Goal: Information Seeking & Learning: Understand process/instructions

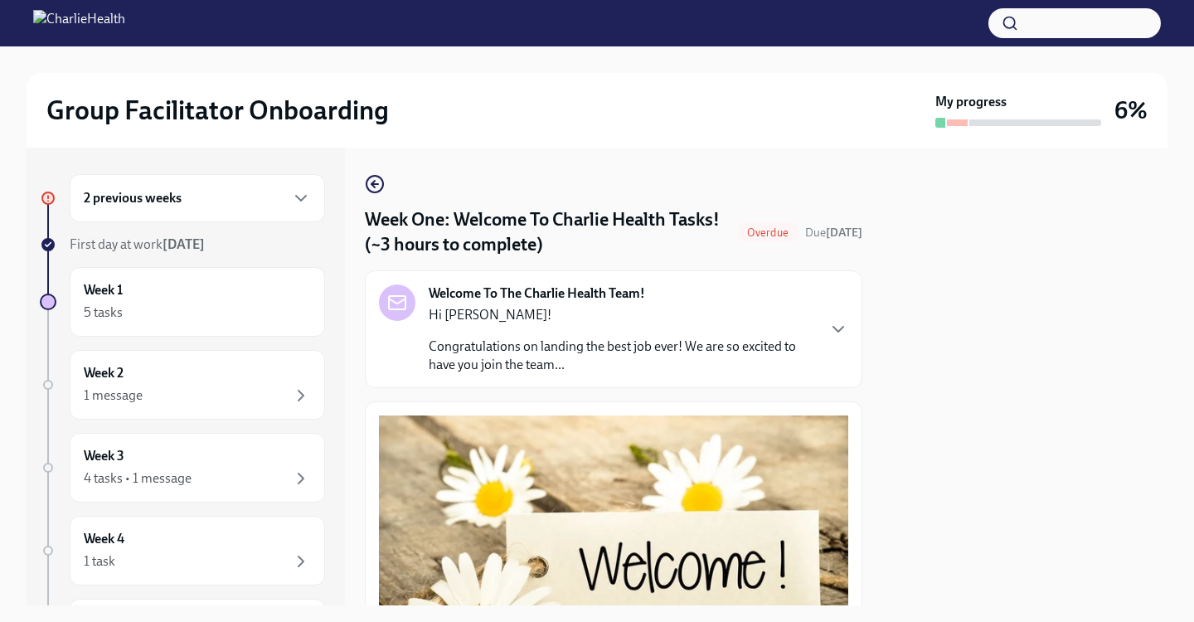
click at [600, 2] on div at bounding box center [597, 23] width 1194 height 46
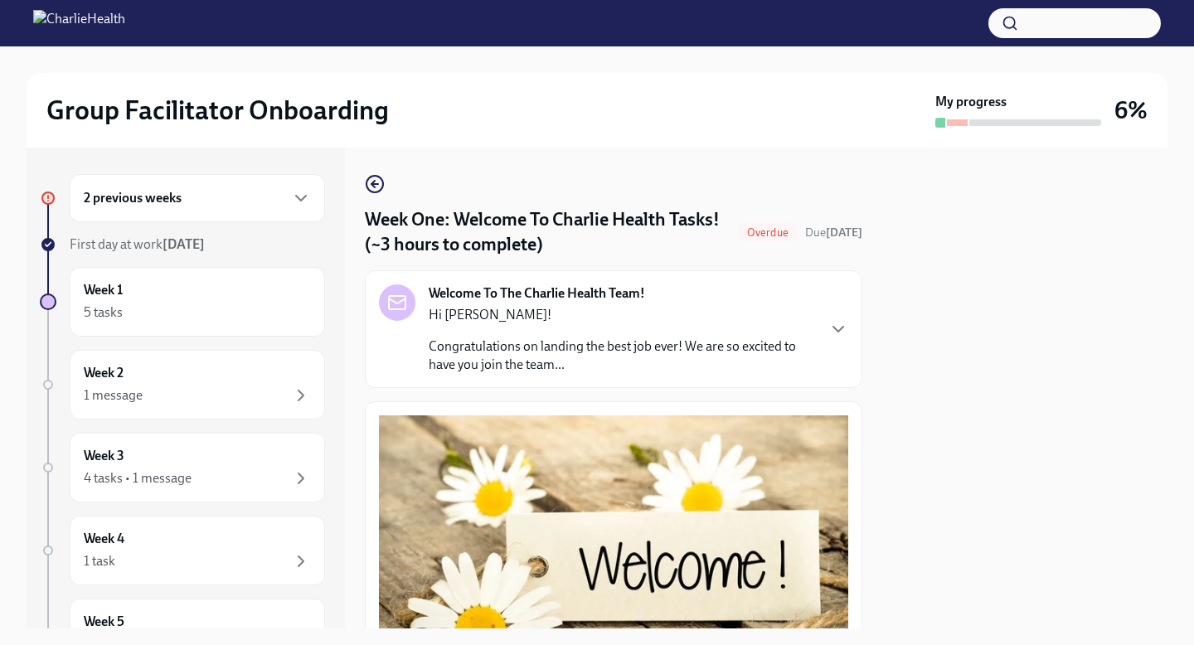
click at [216, 207] on div "2 previous weeks" at bounding box center [197, 198] width 227 height 20
click at [307, 196] on icon "button" at bounding box center [301, 198] width 20 height 20
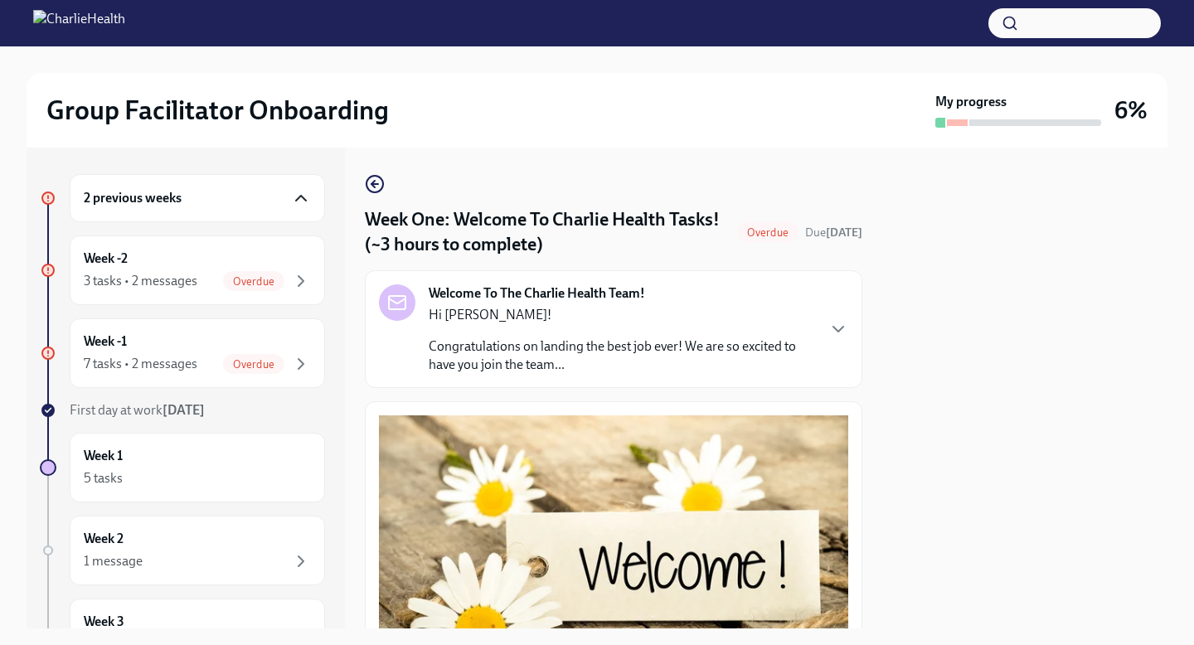
click at [850, 315] on div "Welcome To The Charlie Health Team! Hi Tiara! Congratulations on landing the be…" at bounding box center [614, 329] width 498 height 118
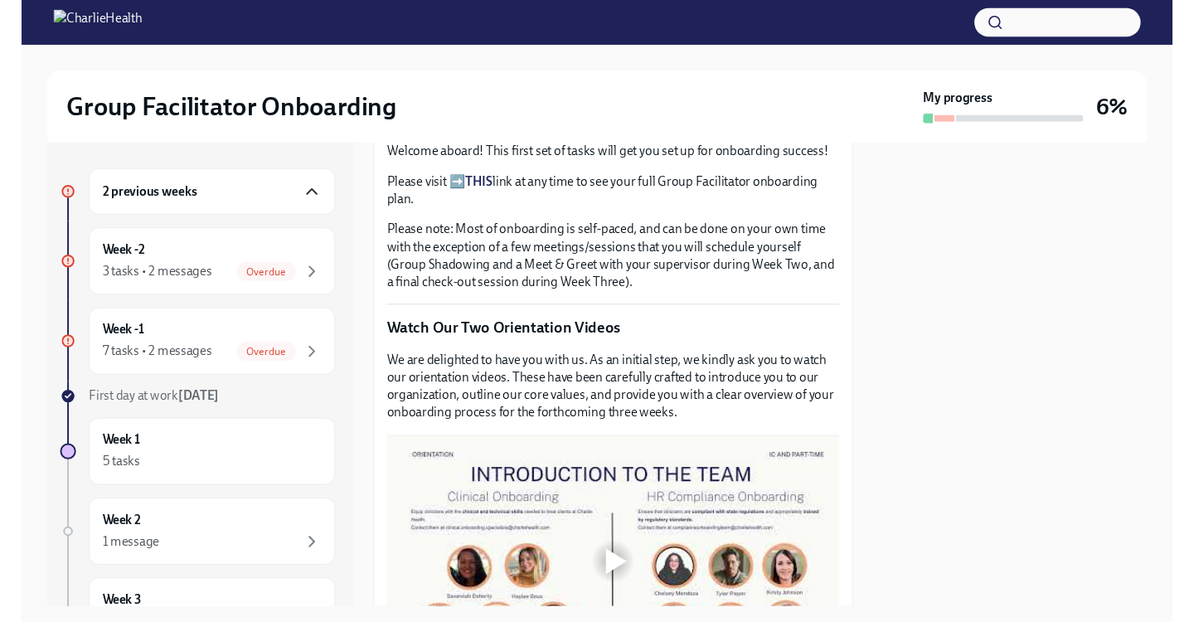
scroll to position [1404, 0]
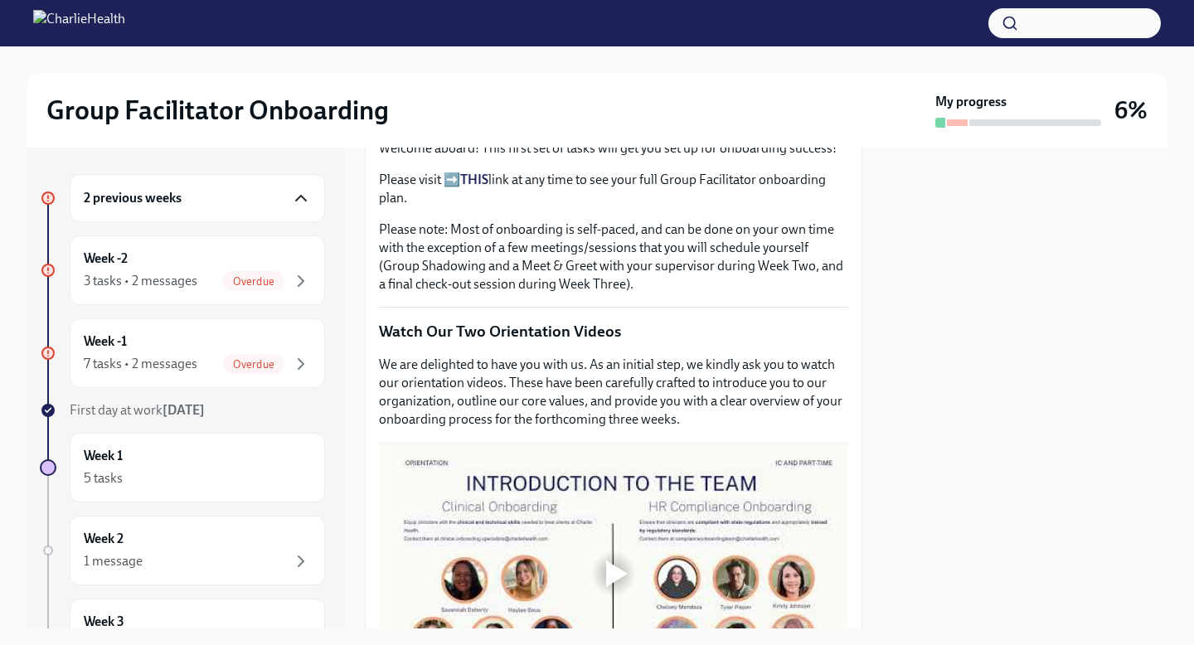
click at [447, 207] on p "Please visit ➡️ THIS link at any time to see your full Group Facilitator onboar…" at bounding box center [613, 189] width 469 height 36
click at [473, 187] on strong "THIS" at bounding box center [474, 180] width 28 height 16
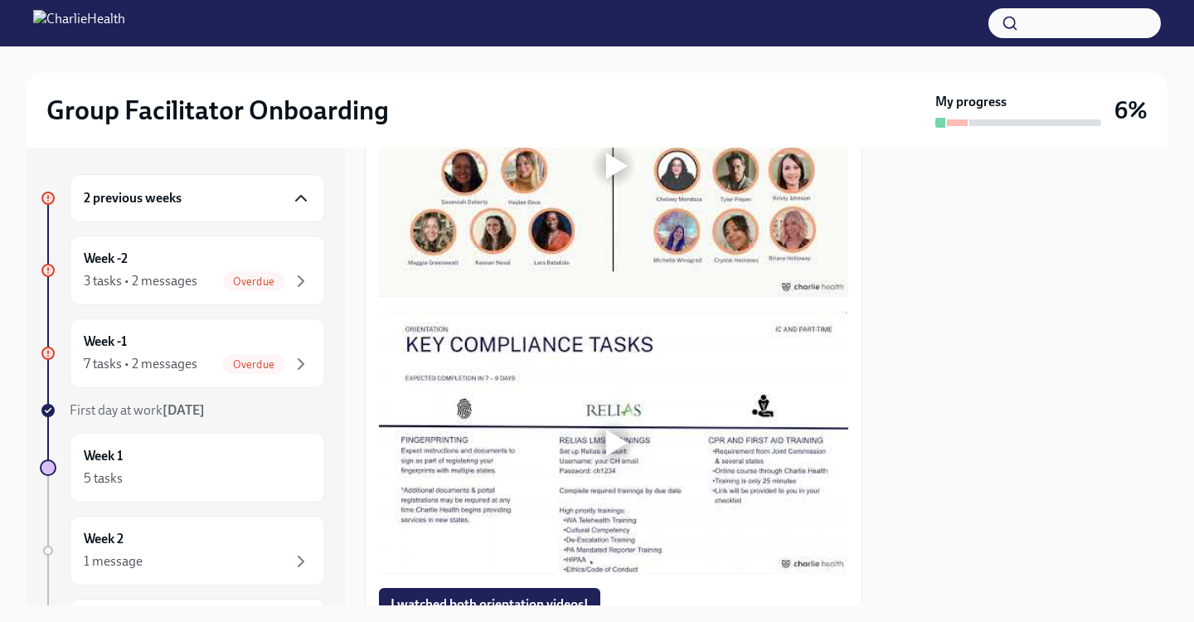
scroll to position [1818, 0]
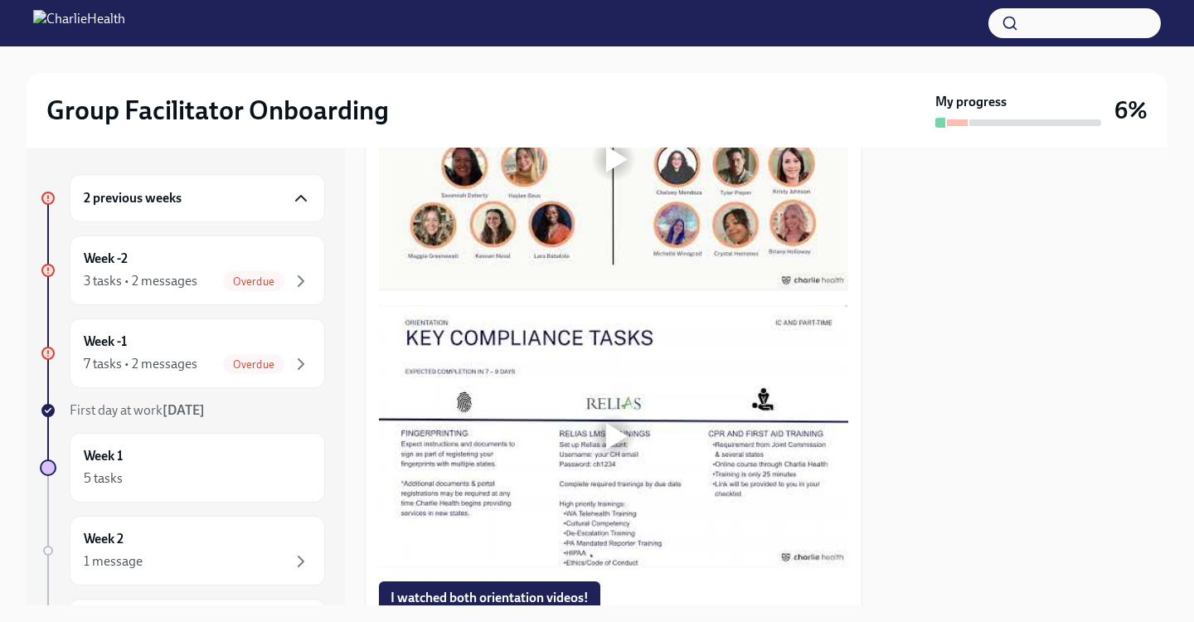
click at [615, 172] on div at bounding box center [617, 159] width 22 height 27
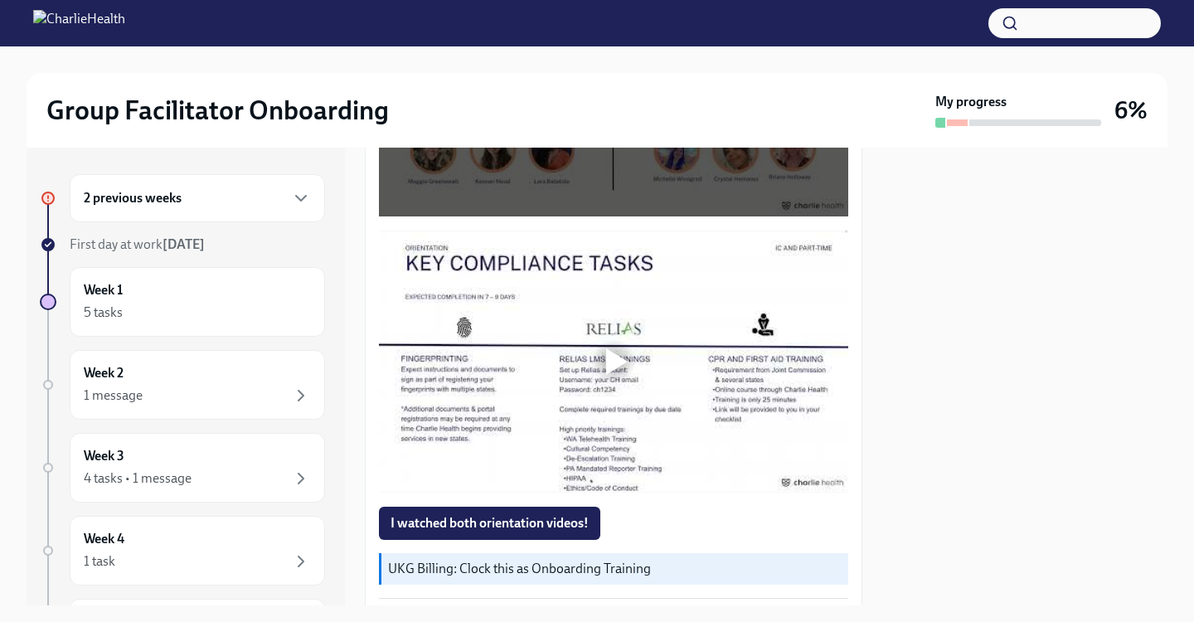
scroll to position [1074, 0]
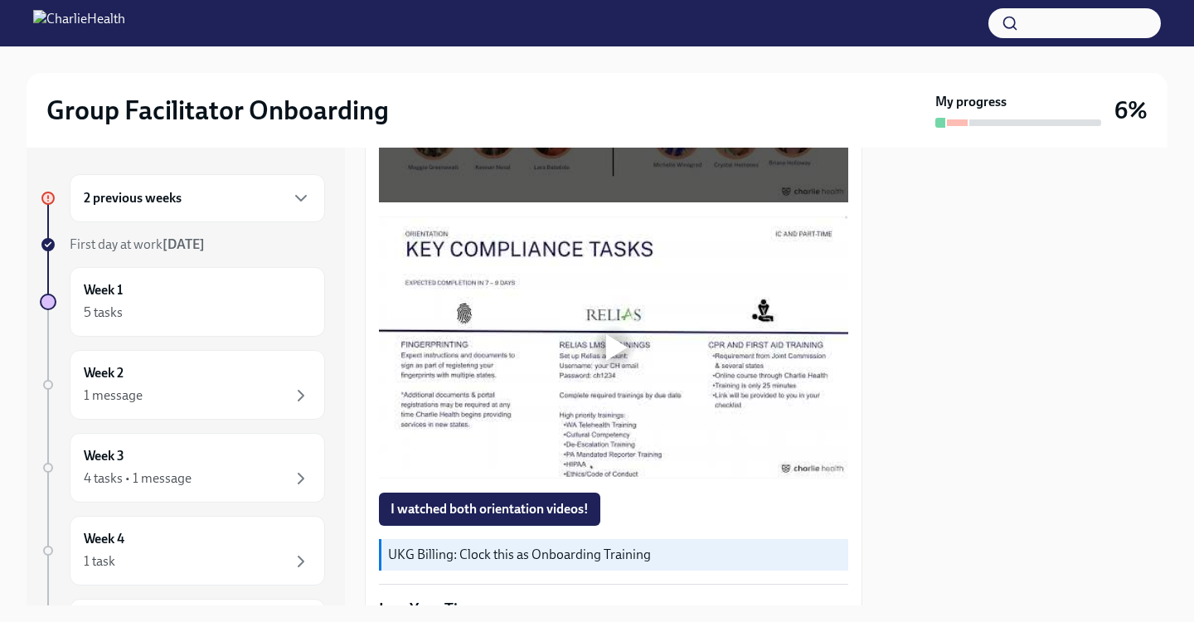
click at [615, 352] on div at bounding box center [617, 347] width 22 height 27
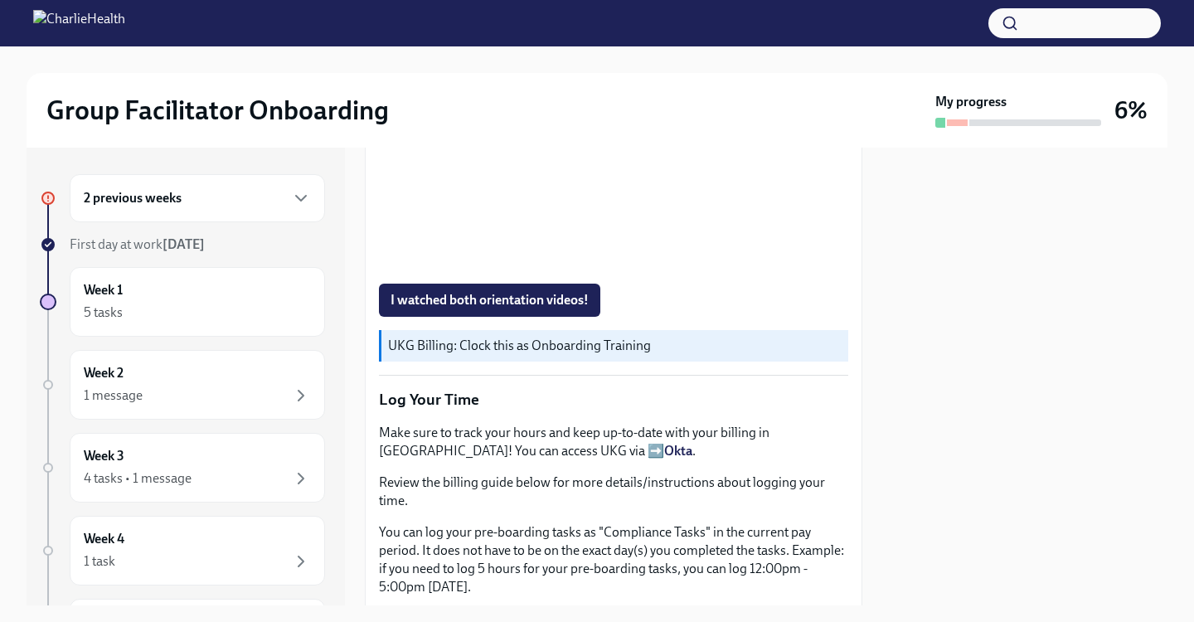
scroll to position [1284, 0]
click at [558, 299] on span "I watched both orientation videos!" at bounding box center [490, 299] width 198 height 17
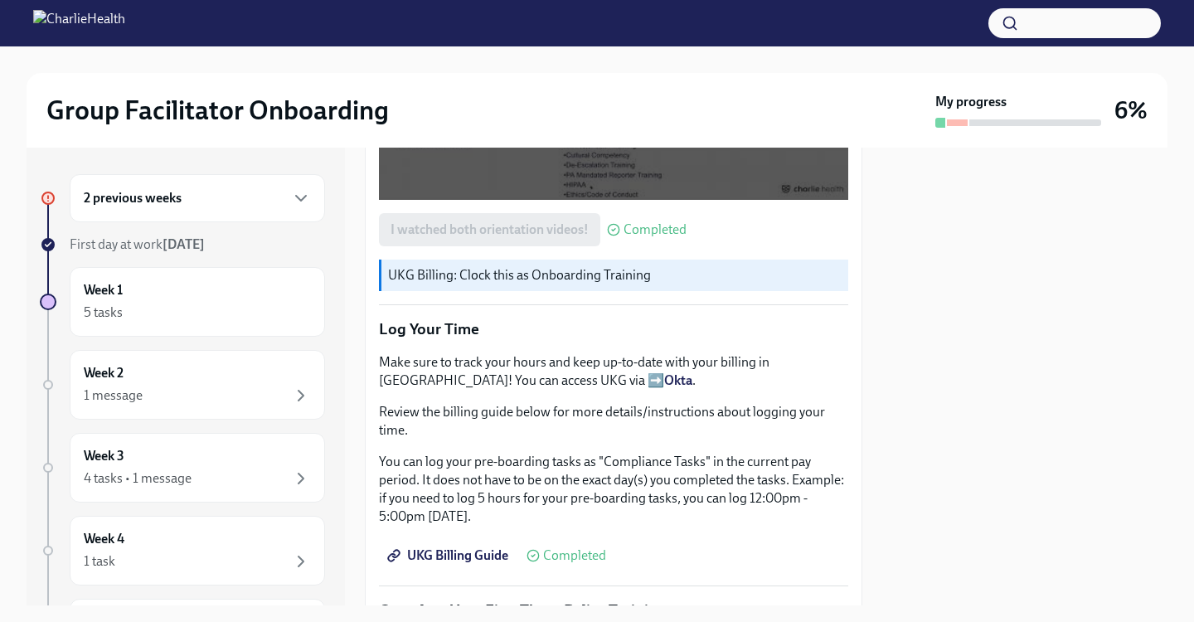
scroll to position [1354, 0]
click at [664, 376] on strong "Okta" at bounding box center [678, 379] width 28 height 16
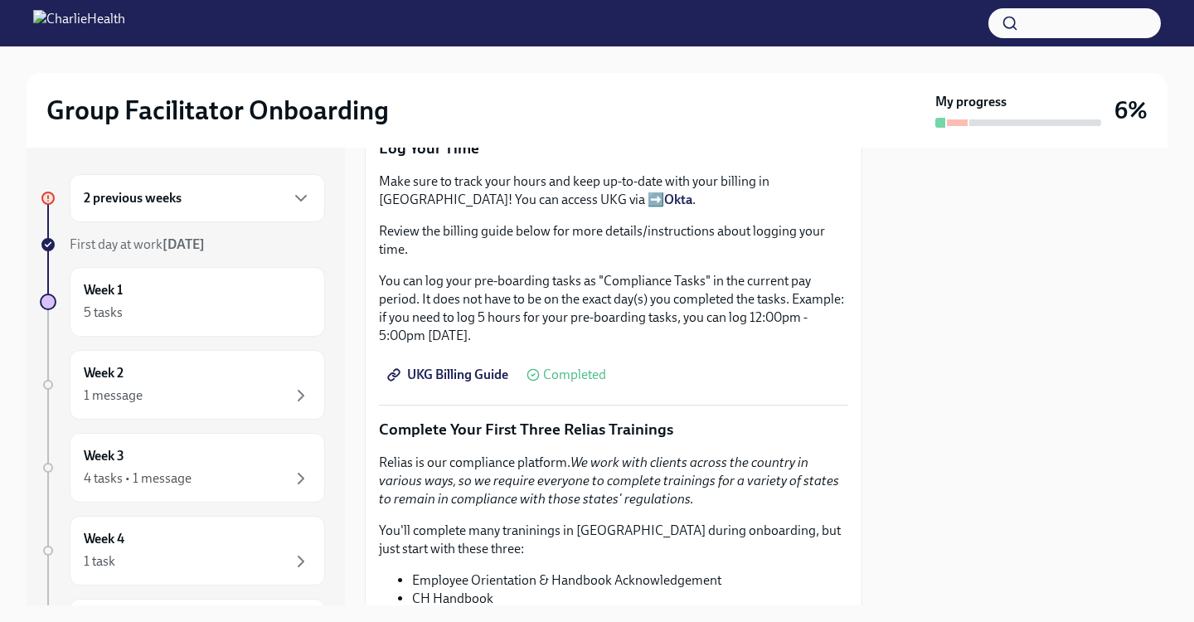
scroll to position [1518, 0]
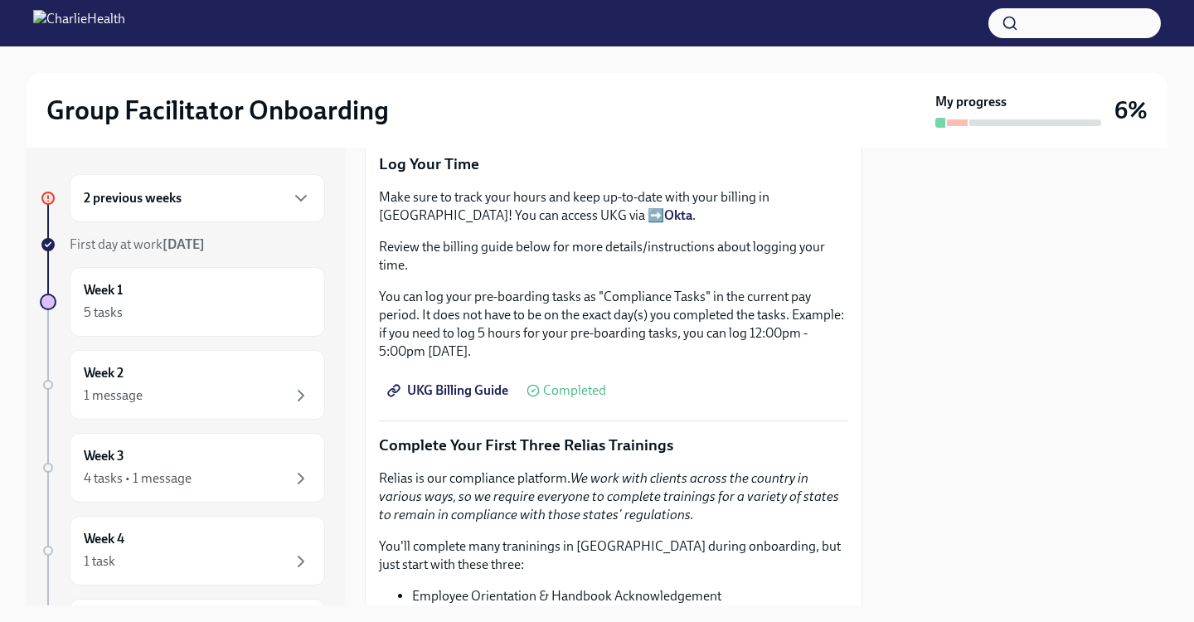
click at [459, 389] on span "UKG Billing Guide" at bounding box center [450, 390] width 118 height 17
